Goal: Find specific page/section: Find specific page/section

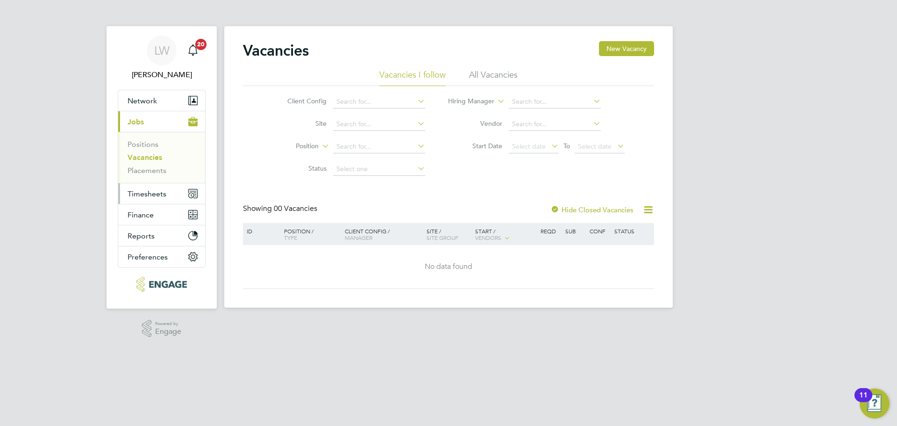
drag, startPoint x: 143, startPoint y: 195, endPoint x: 161, endPoint y: 199, distance: 18.1
click at [143, 194] on span "Timesheets" at bounding box center [147, 193] width 39 height 9
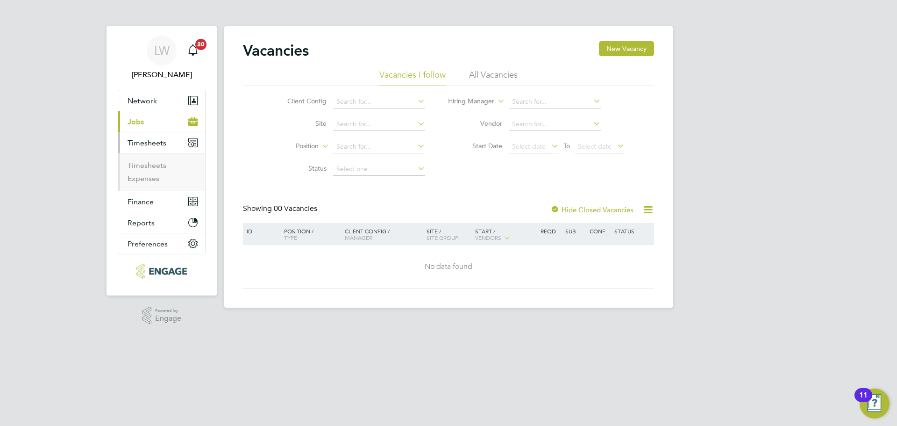
click at [137, 121] on span "Jobs" at bounding box center [136, 121] width 16 height 9
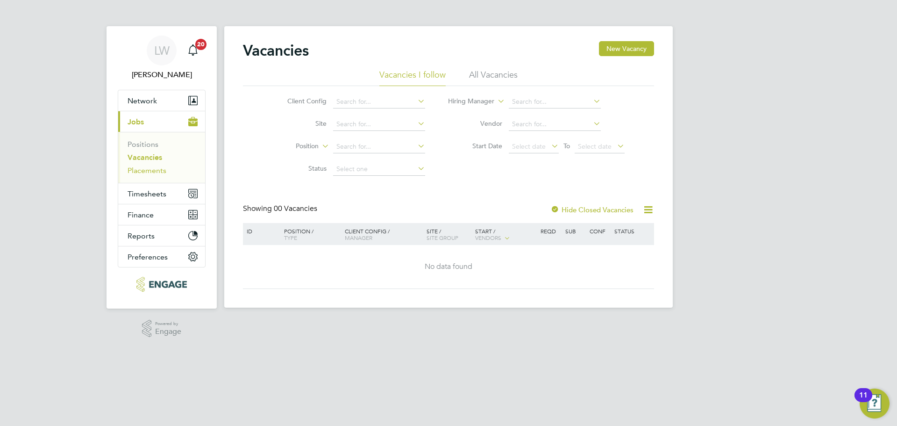
click at [136, 170] on link "Placements" at bounding box center [147, 170] width 39 height 9
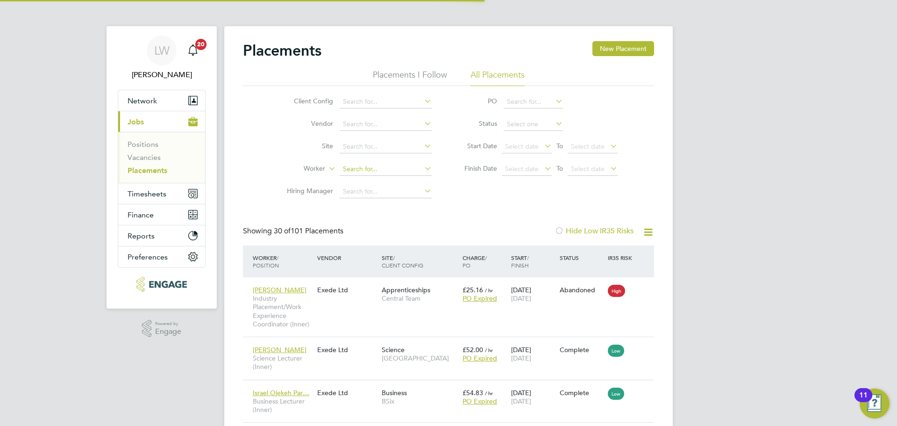
click at [365, 171] on input at bounding box center [386, 169] width 92 height 13
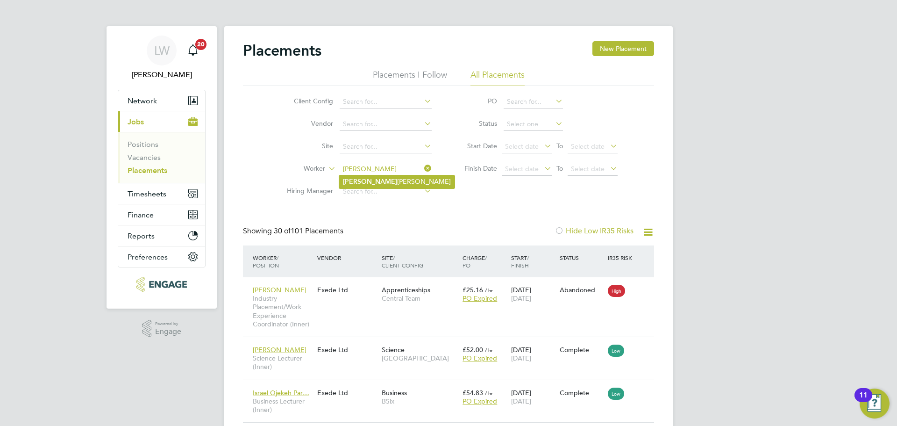
click at [359, 179] on b "Simone" at bounding box center [370, 182] width 54 height 8
type input "[PERSON_NAME]"
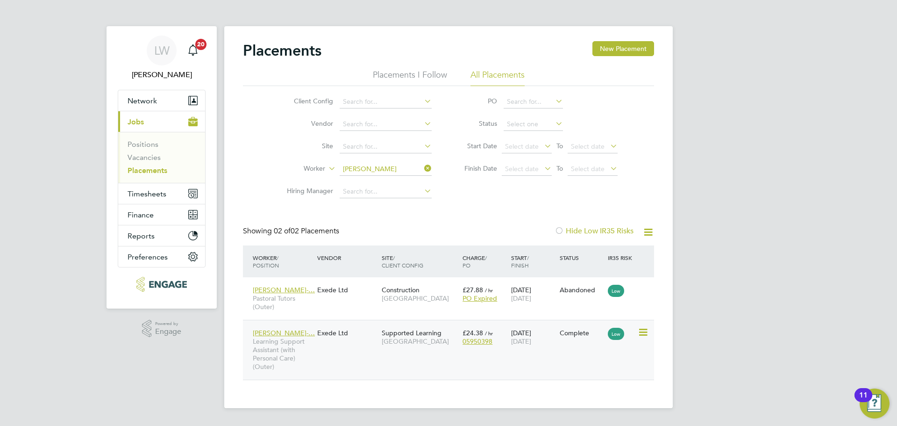
click at [368, 349] on div "Simone Dubarry-… Learning Support Assistant (with Personal Care) (Outer) Exede …" at bounding box center [448, 350] width 411 height 60
click at [371, 348] on div "Simone Dubarry-… Learning Support Assistant (with Personal Care) (Outer) Exede …" at bounding box center [448, 350] width 411 height 60
click at [443, 362] on div "Simone Dubarry-… Learning Support Assistant (with Personal Care) (Outer) Exede …" at bounding box center [448, 350] width 411 height 60
click at [582, 345] on div "Simone Dubarry-… Learning Support Assistant (with Personal Care) (Outer) Exede …" at bounding box center [448, 350] width 411 height 60
click at [647, 334] on icon at bounding box center [642, 332] width 9 height 11
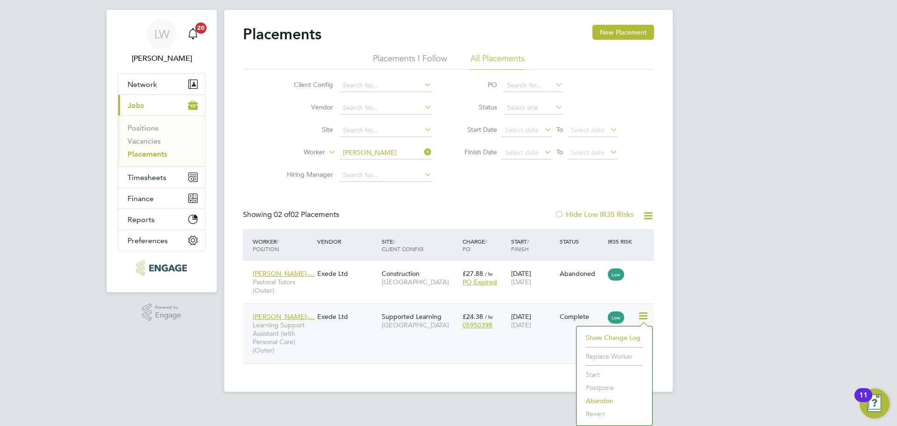
click at [610, 335] on li "Show change log" at bounding box center [614, 337] width 66 height 13
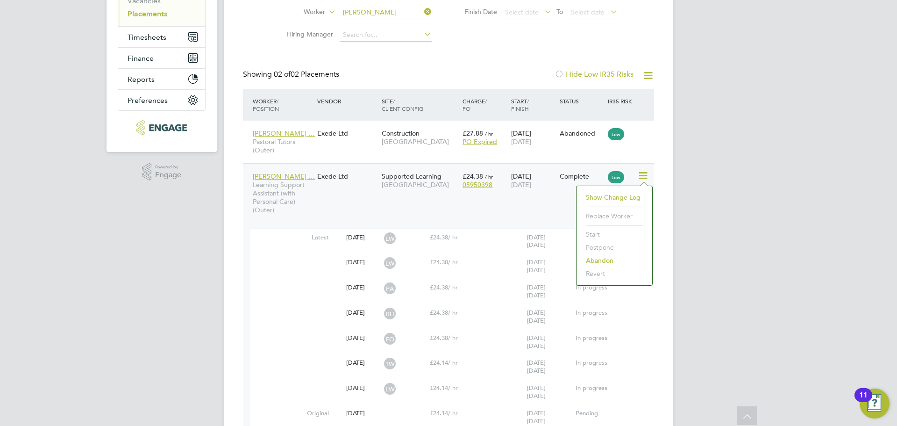
click at [297, 223] on div at bounding box center [274, 223] width 49 height 9
